Goal: Task Accomplishment & Management: Manage account settings

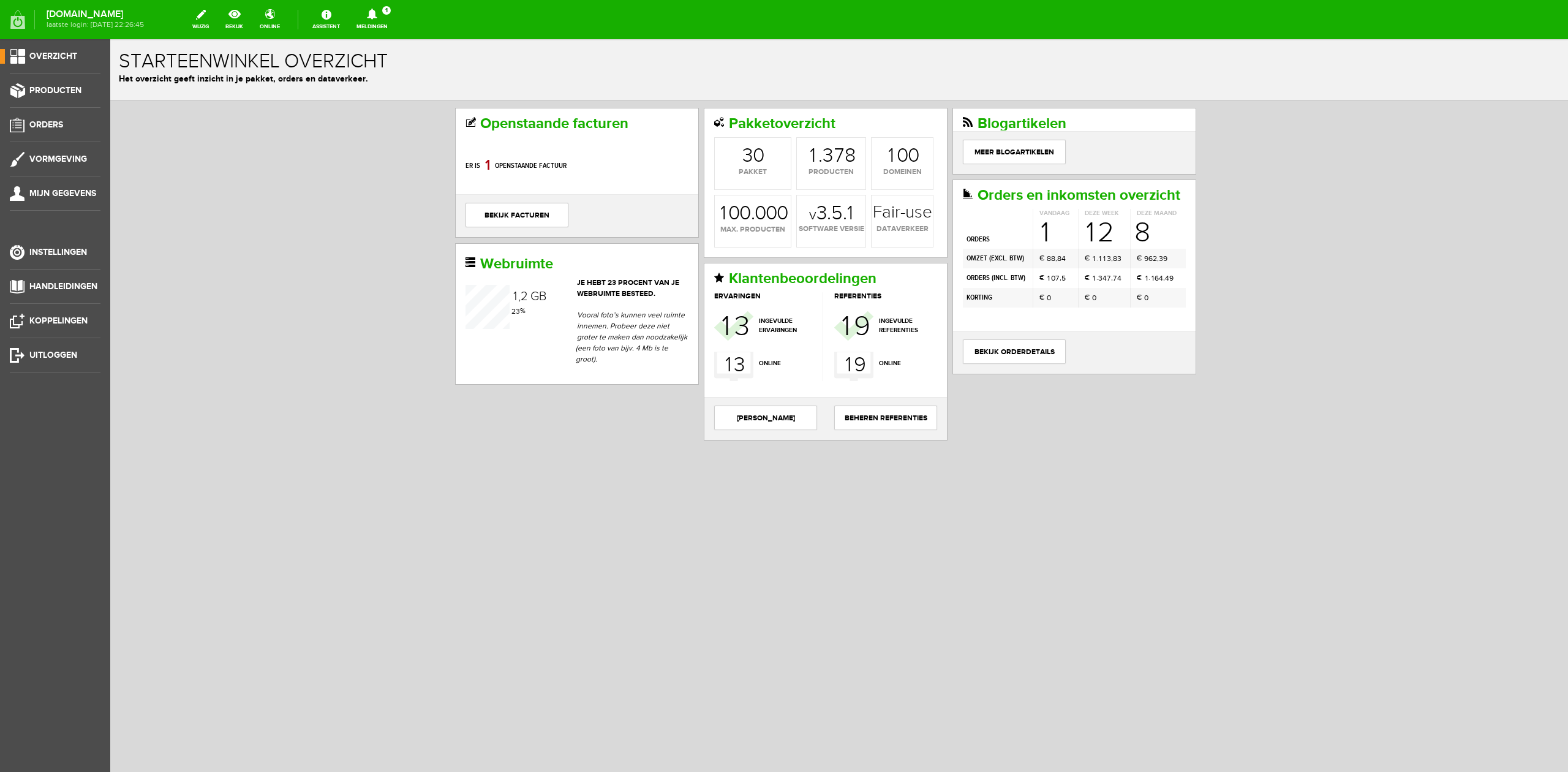
click at [370, 19] on icon at bounding box center [372, 15] width 31 height 11
click at [397, 90] on b "[PERSON_NAME]" at bounding box center [364, 94] width 68 height 10
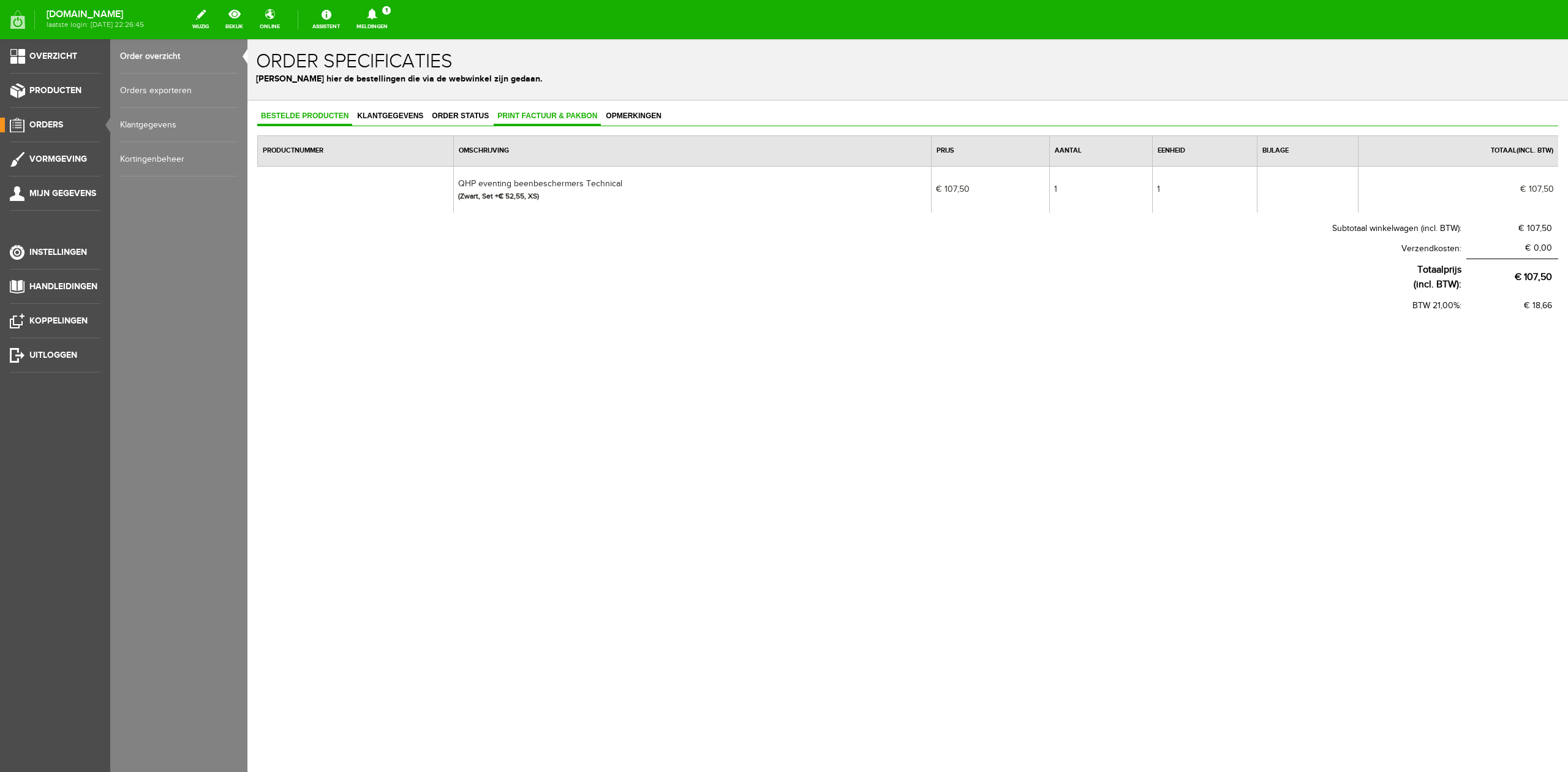
click at [569, 120] on link "Print factuur & pakbon" at bounding box center [547, 117] width 107 height 18
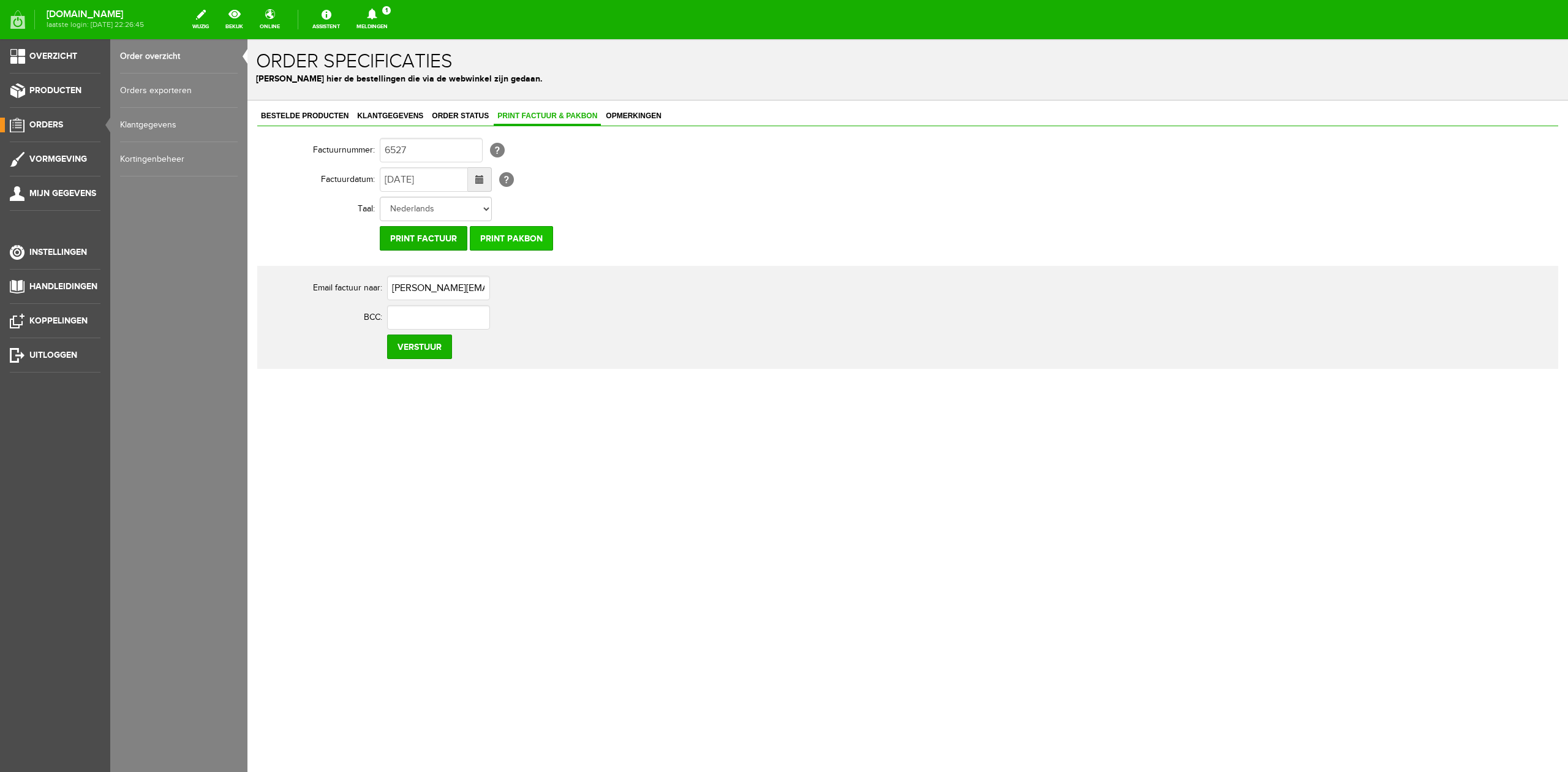
click at [518, 236] on input "Print pakbon" at bounding box center [511, 238] width 83 height 24
click at [508, 236] on input "Print pakbon" at bounding box center [511, 238] width 83 height 24
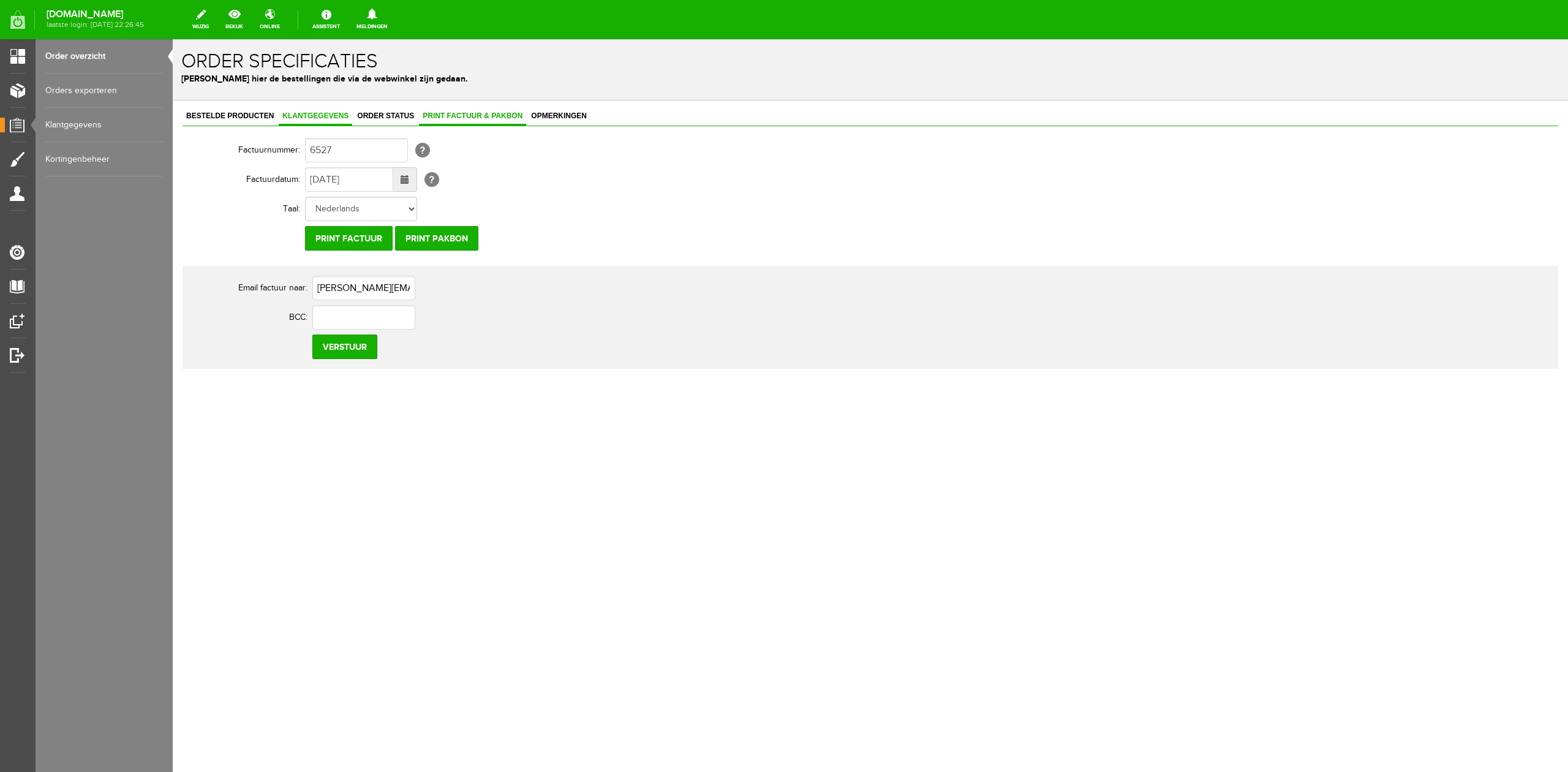
click at [278, 118] on span "Klantgegevens" at bounding box center [315, 115] width 73 height 9
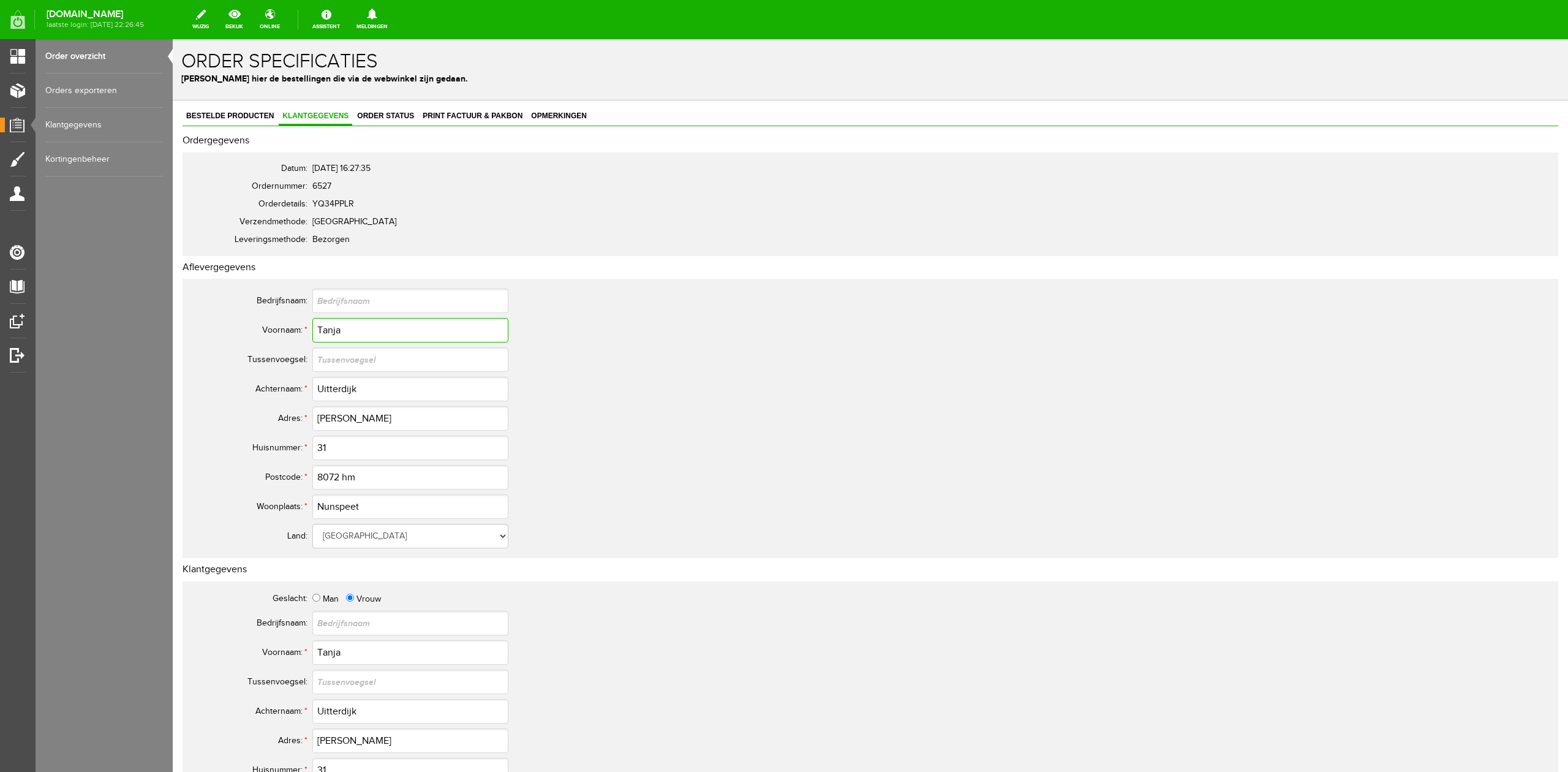
click at [334, 336] on input "Tanja" at bounding box center [410, 330] width 196 height 24
click at [319, 390] on input "Uitterdijk" at bounding box center [410, 389] width 196 height 24
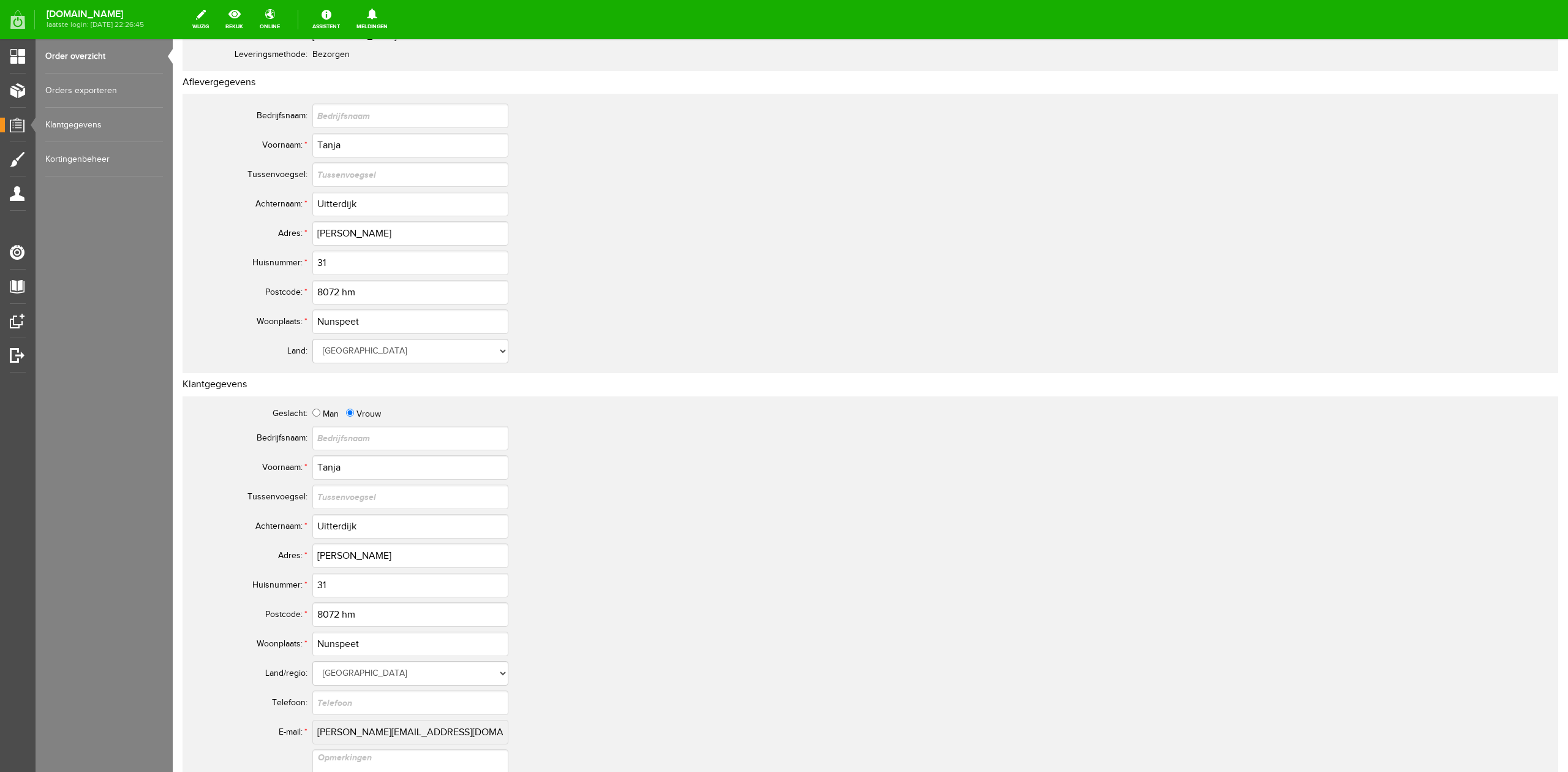
scroll to position [245, 0]
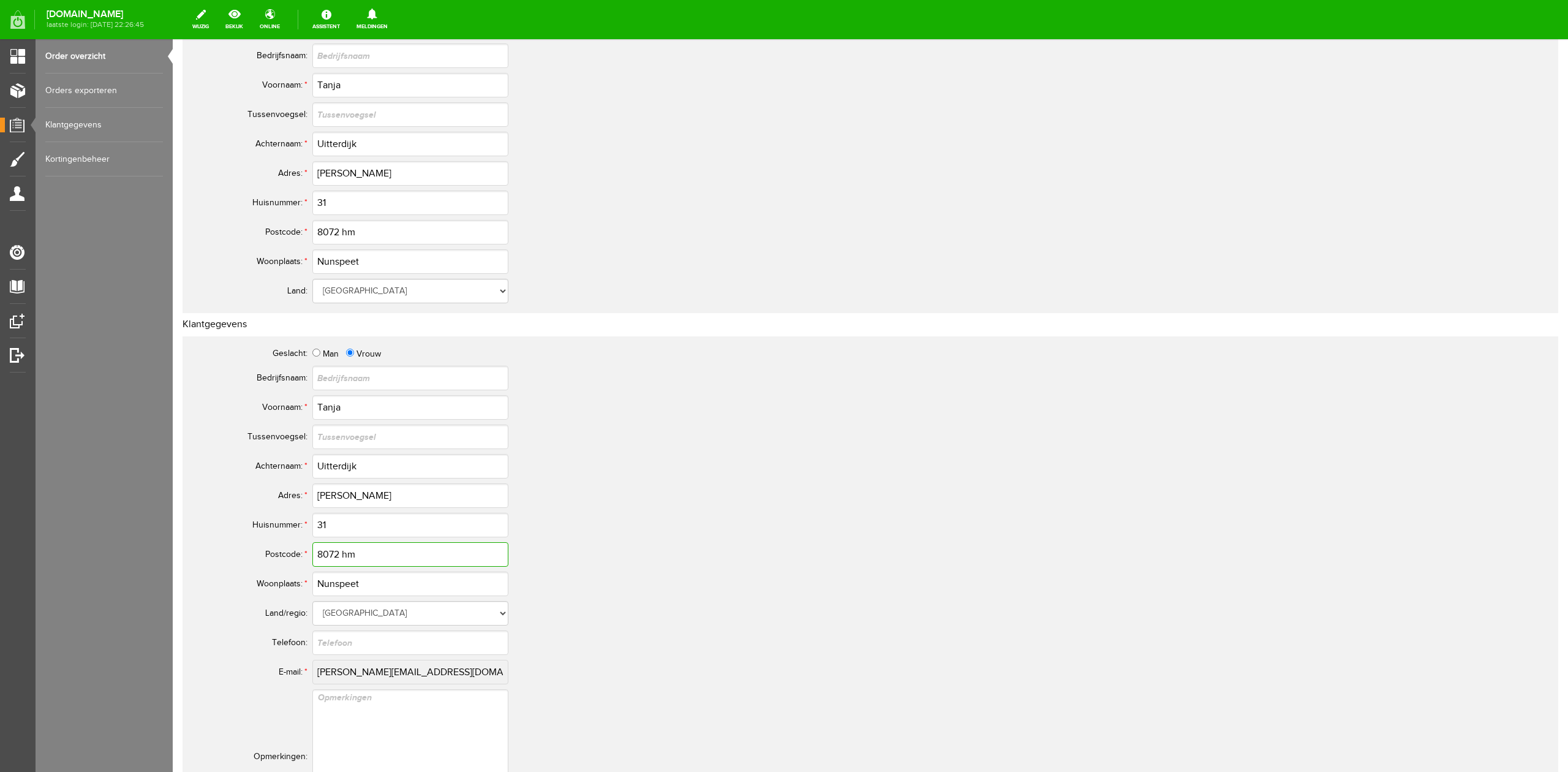
click at [349, 556] on input "8072 hm" at bounding box center [410, 554] width 196 height 24
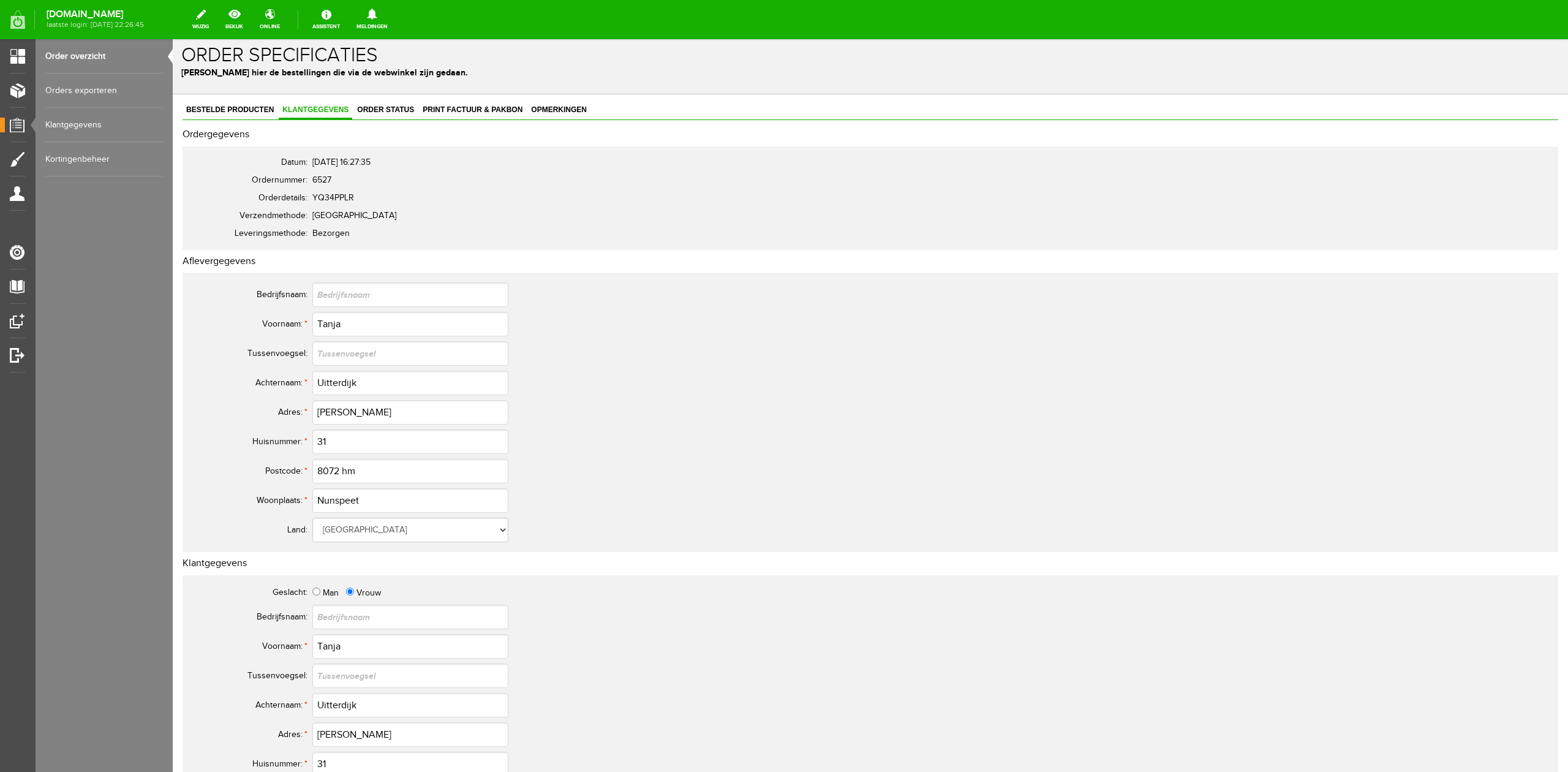
scroll to position [0, 0]
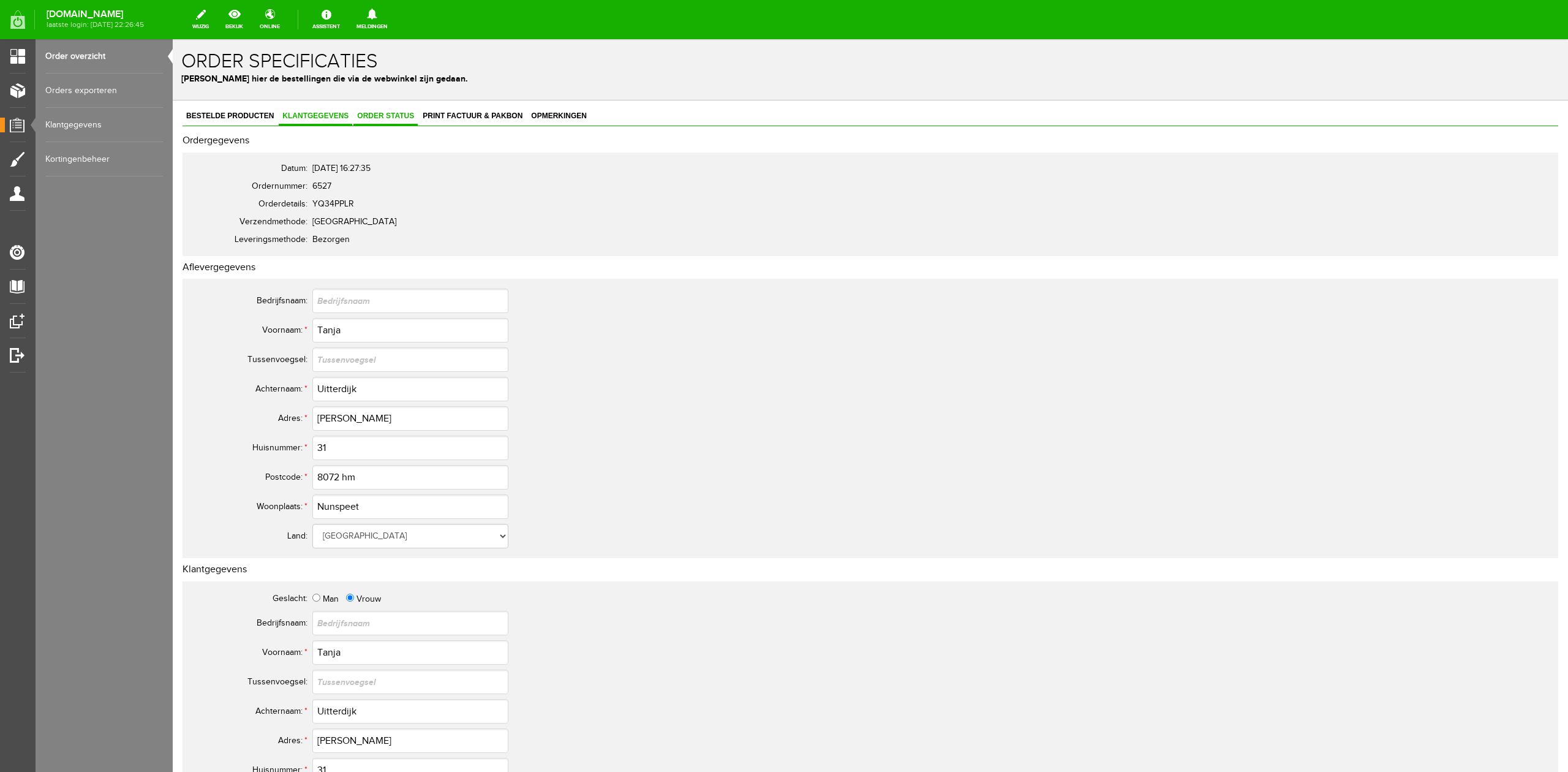
click at [397, 121] on link "Order status" at bounding box center [386, 117] width 65 height 18
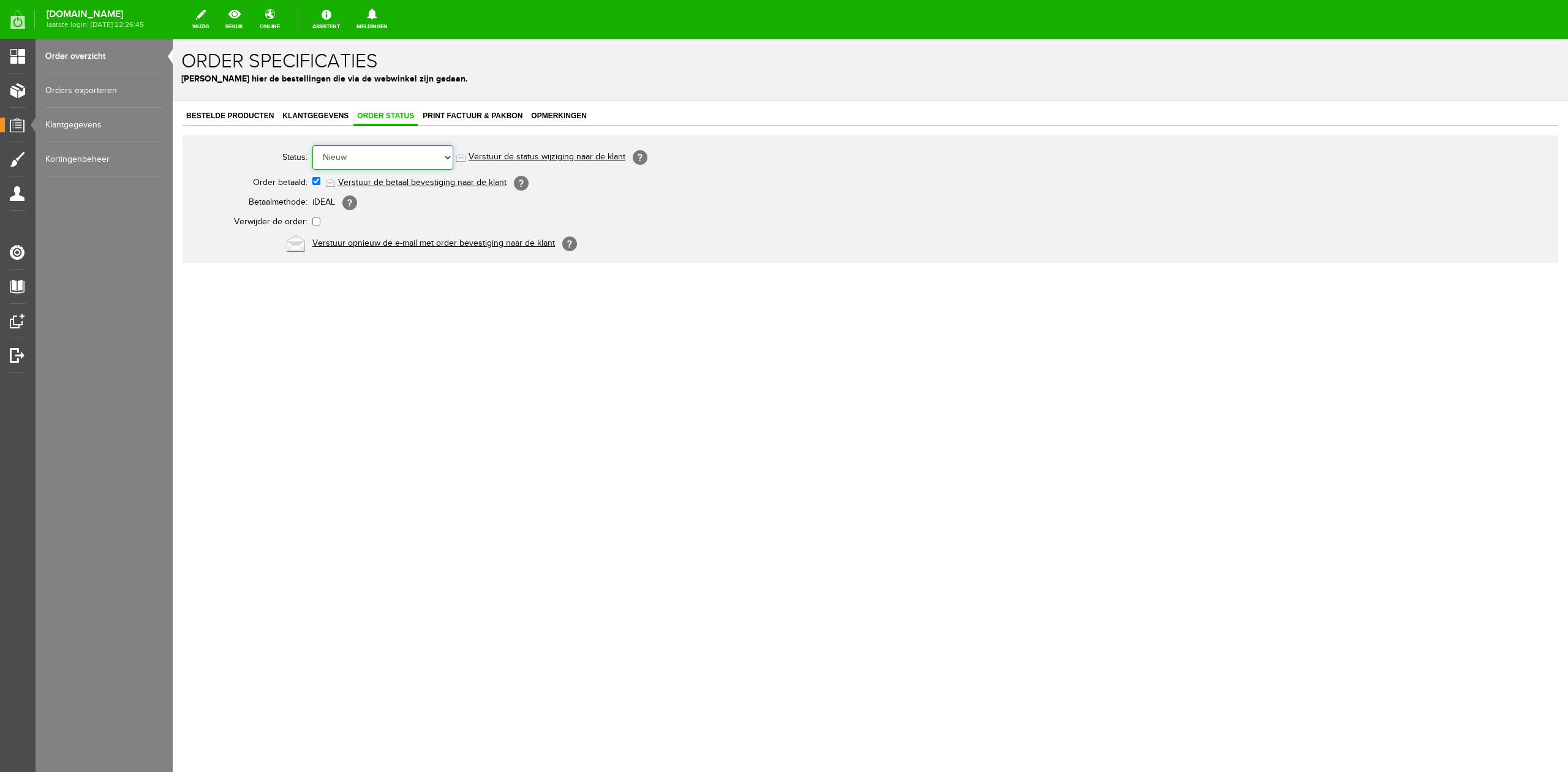
click at [388, 153] on select "Order niet afgerond Nieuw Order in behandeling Wacht op leverancier Wacht op be…" at bounding box center [382, 157] width 141 height 24
select select "5"
click at [312, 145] on select "Order niet afgerond Nieuw Order in behandeling Wacht op leverancier Wacht op be…" at bounding box center [382, 157] width 141 height 24
click at [544, 157] on link "Verstuur de status wijziging naar de klant" at bounding box center [547, 157] width 156 height 10
click at [245, 119] on span "Bestelde producten" at bounding box center [230, 115] width 95 height 9
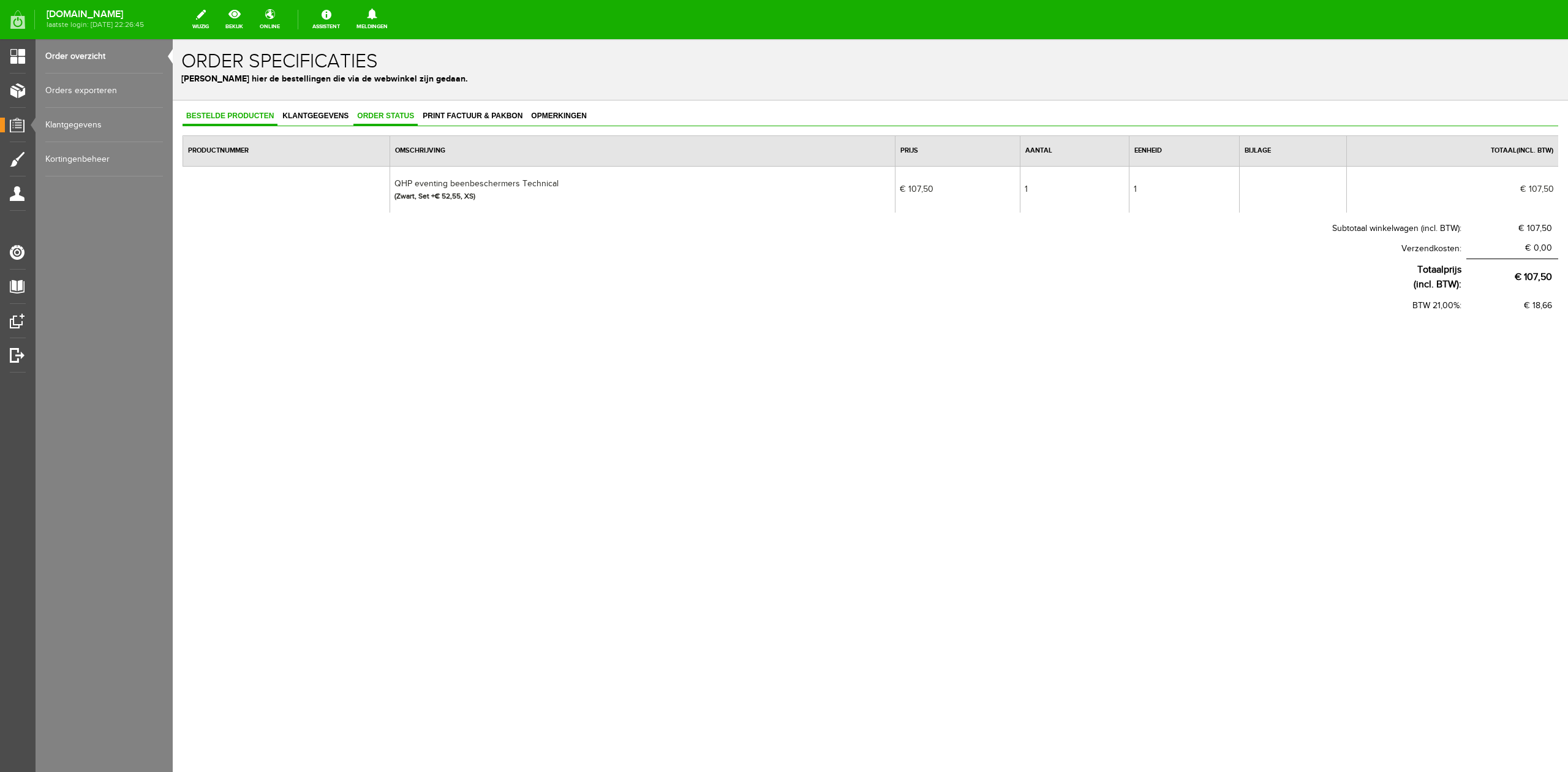
drag, startPoint x: 390, startPoint y: 113, endPoint x: 386, endPoint y: 121, distance: 8.9
click at [390, 113] on span "Order status" at bounding box center [386, 115] width 65 height 9
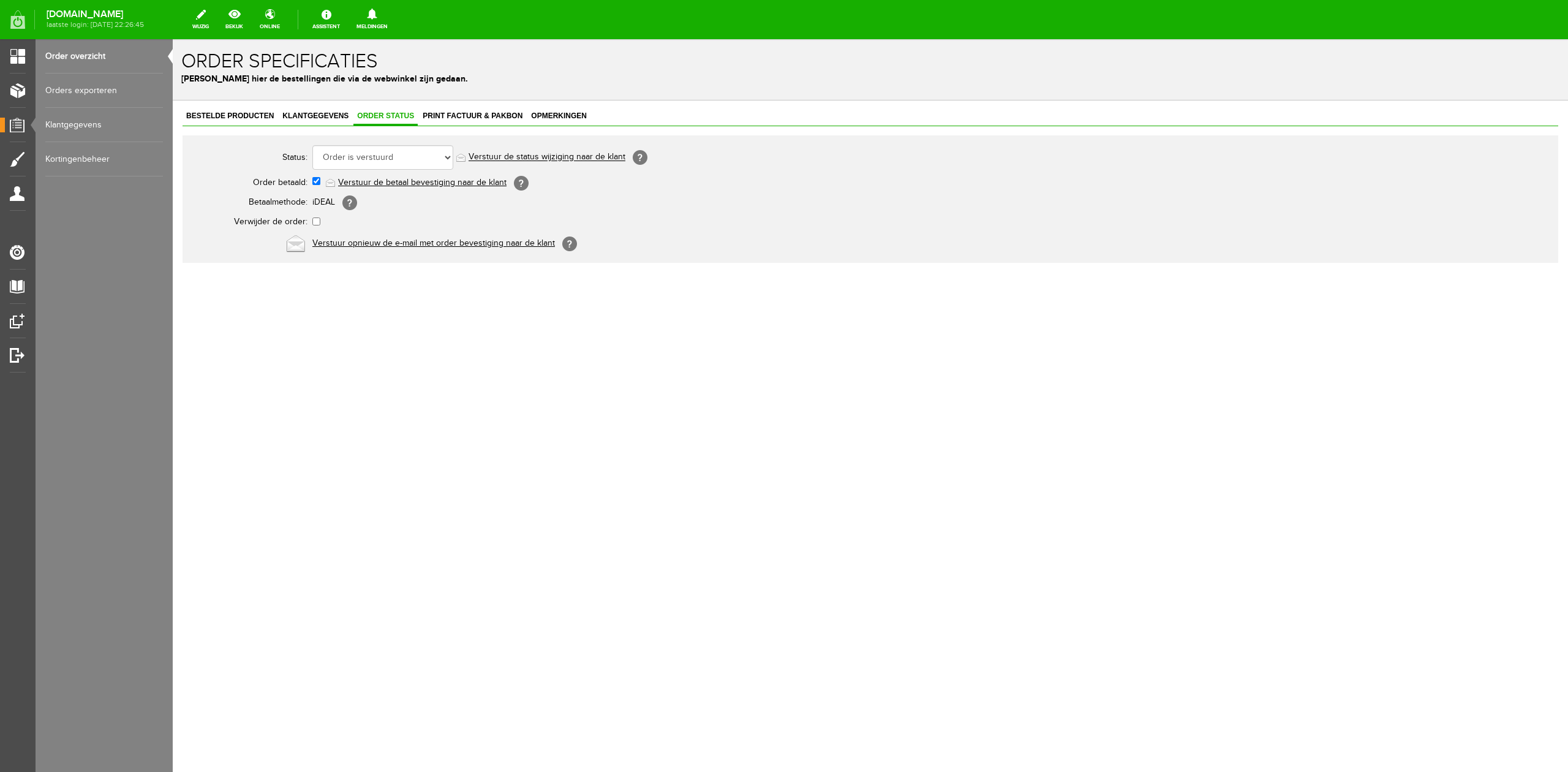
click at [109, 64] on link "Order overzicht" at bounding box center [104, 56] width 118 height 35
